Goal: Find specific page/section: Find specific page/section

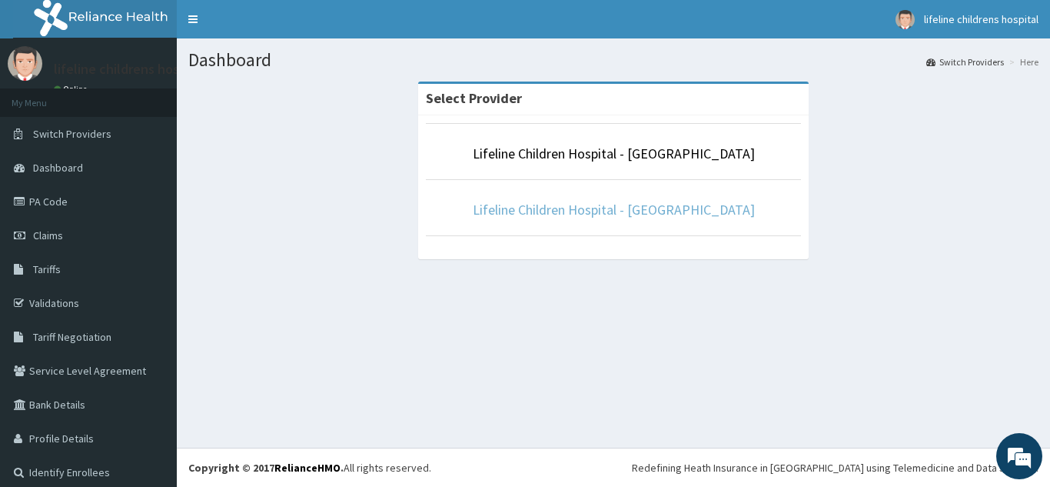
click at [636, 202] on link "Lifeline Children Hospital - [GEOGRAPHIC_DATA]" at bounding box center [614, 210] width 282 height 18
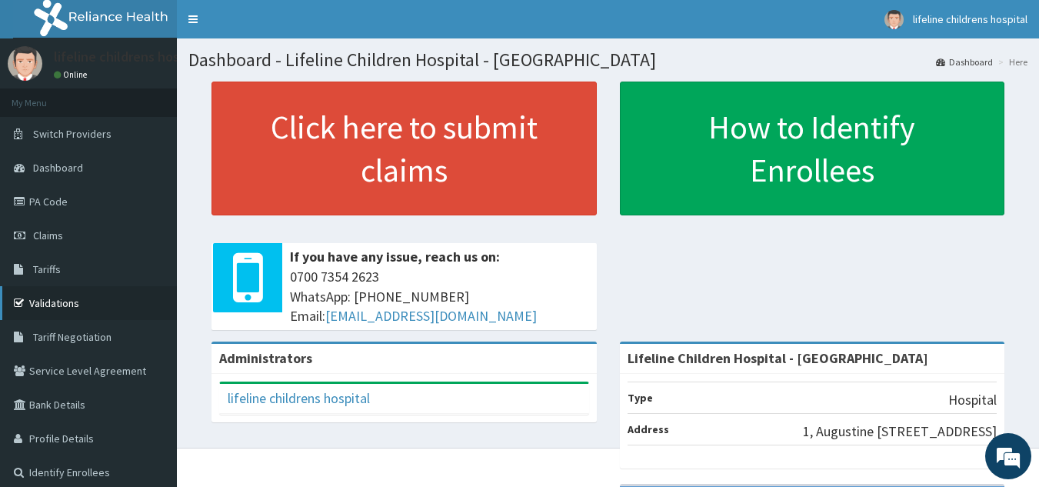
click at [91, 300] on link "Validations" at bounding box center [88, 303] width 177 height 34
